Goal: Check status: Check status

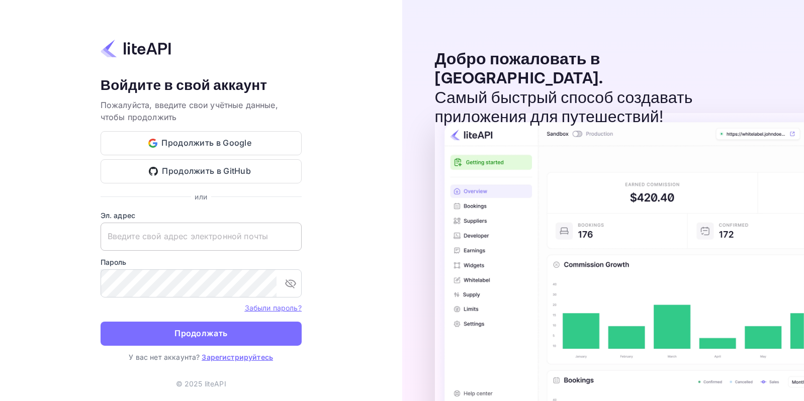
click at [187, 237] on input "text" at bounding box center [201, 237] width 201 height 28
paste input "[EMAIL_ADDRESS][DOMAIN_NAME]"
type input "[EMAIL_ADDRESS][DOMAIN_NAME]"
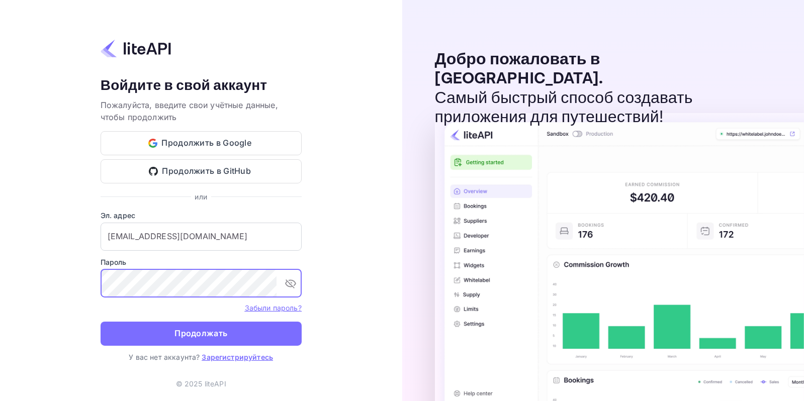
drag, startPoint x: 199, startPoint y: 336, endPoint x: 198, endPoint y: 330, distance: 6.1
click at [198, 336] on ya-tr-span "Продолжать" at bounding box center [200, 334] width 53 height 14
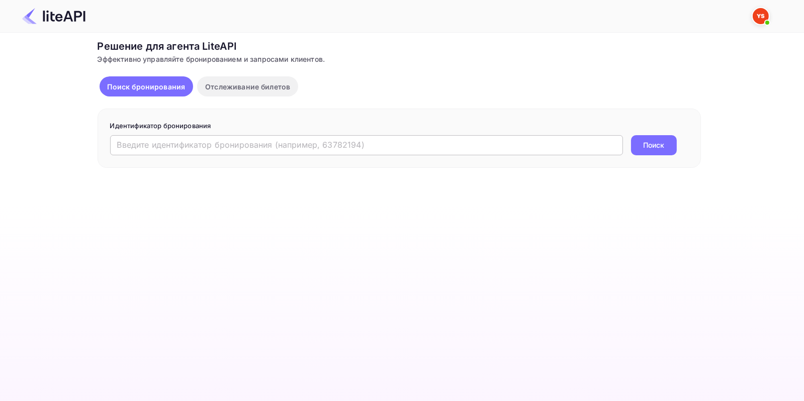
click at [205, 143] on input "text" at bounding box center [366, 145] width 513 height 20
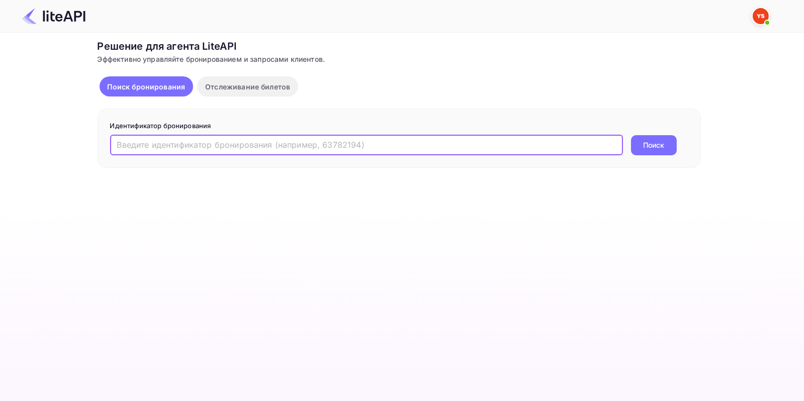
paste input "8688229"
type input "8688229"
click at [636, 145] on button "Поиск" at bounding box center [654, 145] width 46 height 20
